Goal: Information Seeking & Learning: Learn about a topic

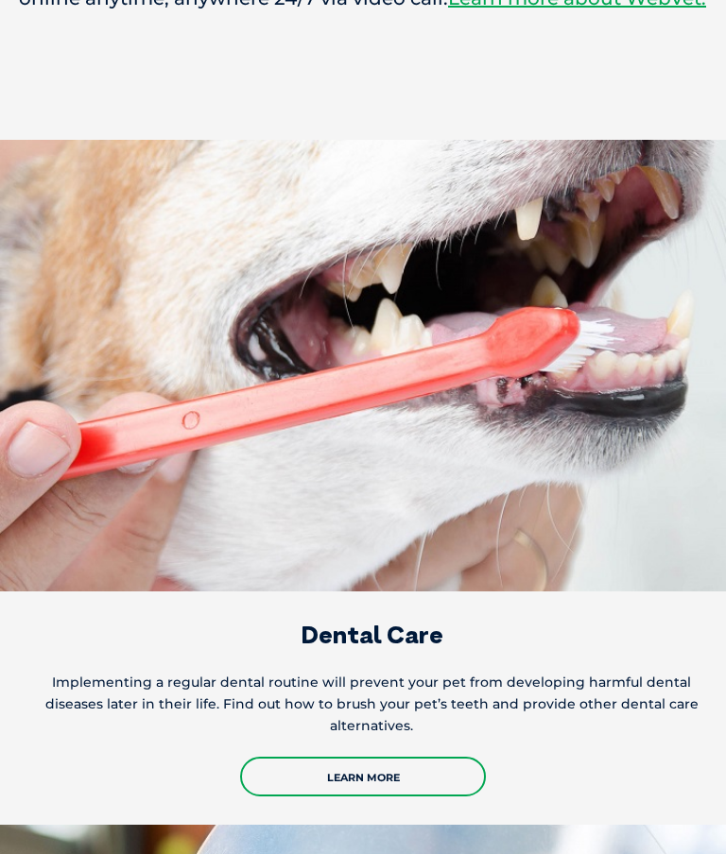
scroll to position [6132, 0]
click at [416, 757] on link "Learn More" at bounding box center [363, 777] width 246 height 40
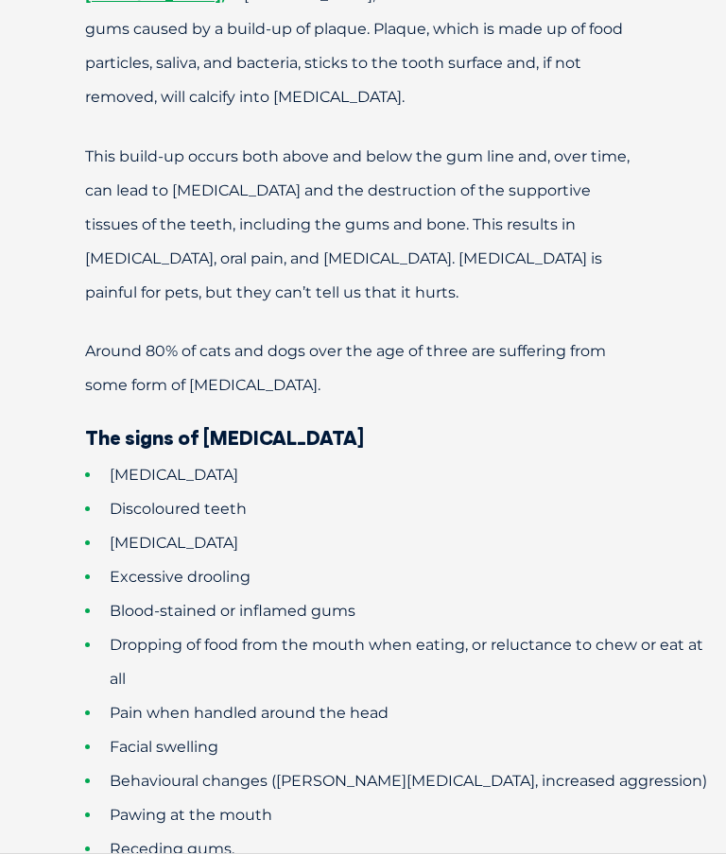
scroll to position [1431, 0]
